Goal: Information Seeking & Learning: Understand process/instructions

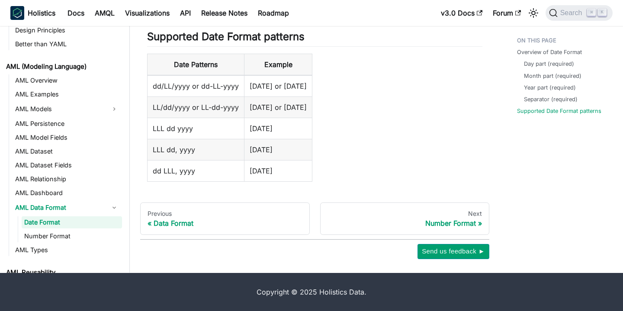
scroll to position [213, 0]
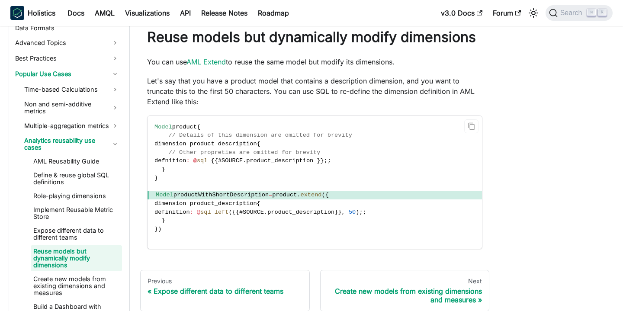
scroll to position [45, 0]
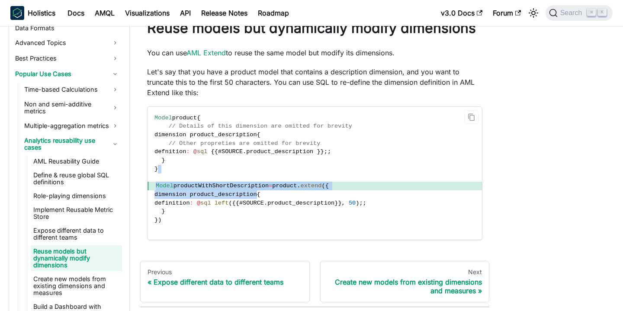
drag, startPoint x: 261, startPoint y: 166, endPoint x: 261, endPoint y: 193, distance: 27.7
click at [261, 193] on code "Model product { // Details of this dimension are omitted for brevity dimension …" at bounding box center [314, 173] width 334 height 133
click at [234, 177] on code "Model product { // Details of this dimension are omitted for brevity dimension …" at bounding box center [314, 173] width 334 height 133
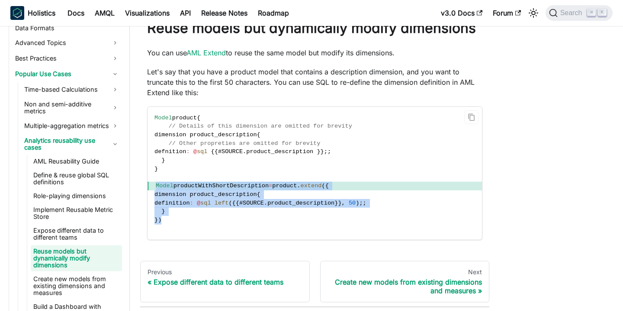
drag, startPoint x: 154, startPoint y: 184, endPoint x: 178, endPoint y: 220, distance: 42.5
click at [178, 220] on code "Model product { // Details of this dimension are omitted for brevity dimension …" at bounding box center [314, 173] width 334 height 133
copy code "Model productWithShortDescription = product . extend ( { dimension product_desc…"
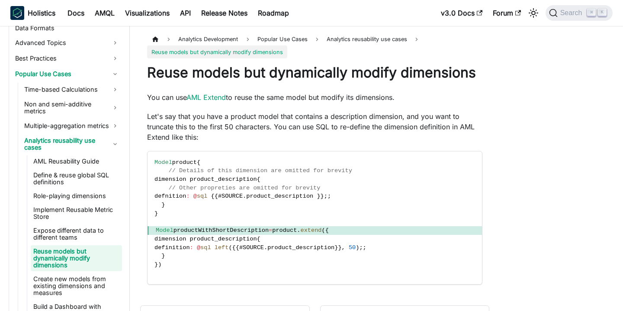
click at [307, 74] on h1 "Reuse models but dynamically modify dimensions" at bounding box center [314, 72] width 335 height 17
